Goal: Task Accomplishment & Management: Manage account settings

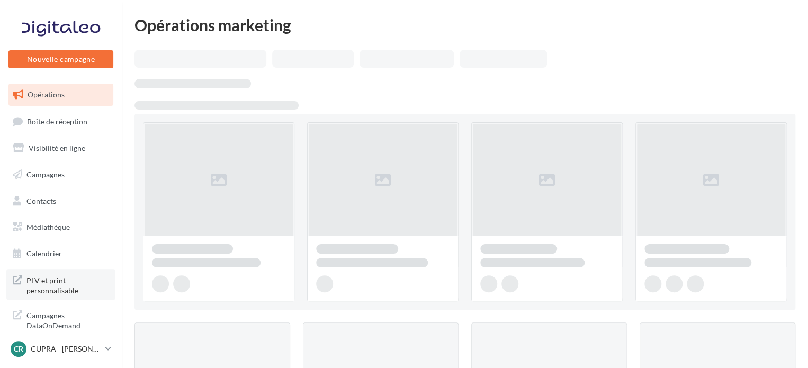
click at [55, 290] on span "PLV et print personnalisable" at bounding box center [67, 284] width 83 height 23
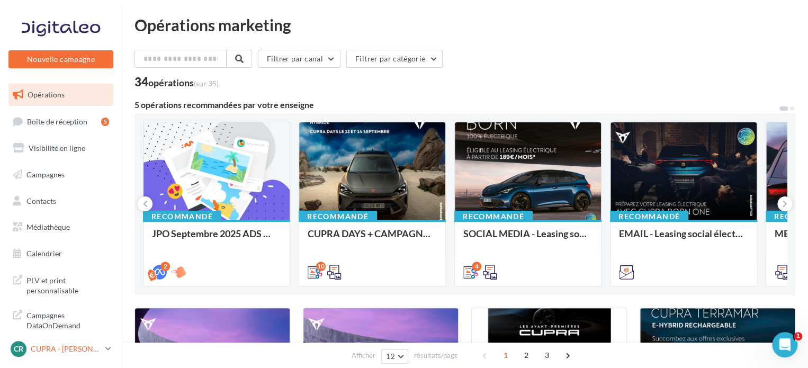
click at [84, 347] on p "CUPRA - [PERSON_NAME]" at bounding box center [66, 349] width 70 height 11
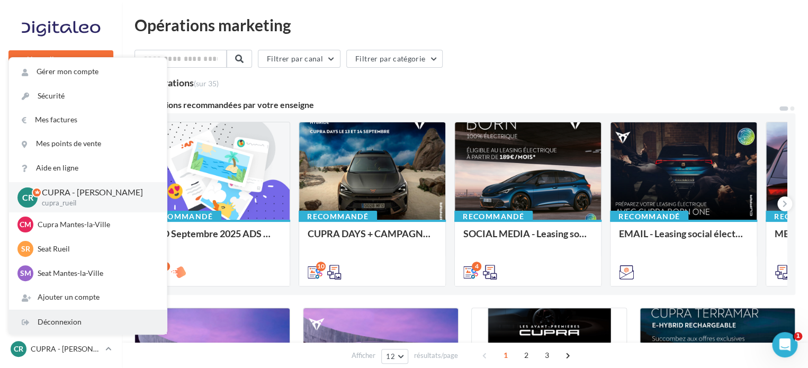
click at [78, 321] on div "Déconnexion" at bounding box center [88, 322] width 158 height 24
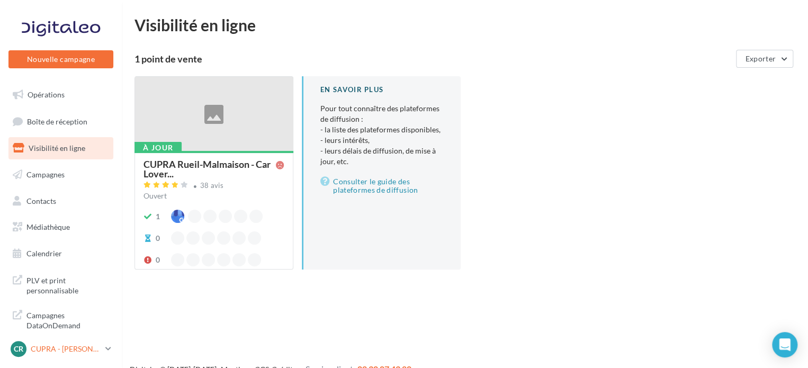
click at [57, 344] on p "CUPRA - [PERSON_NAME]" at bounding box center [66, 349] width 70 height 11
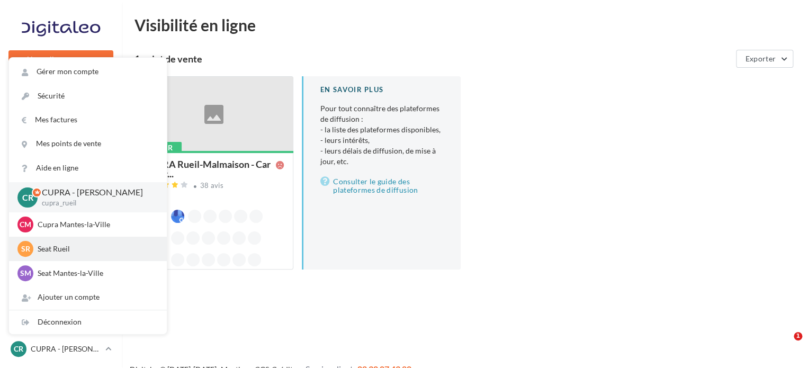
click at [89, 250] on p "Seat Rueil" at bounding box center [96, 249] width 116 height 11
